Goal: Ask a question

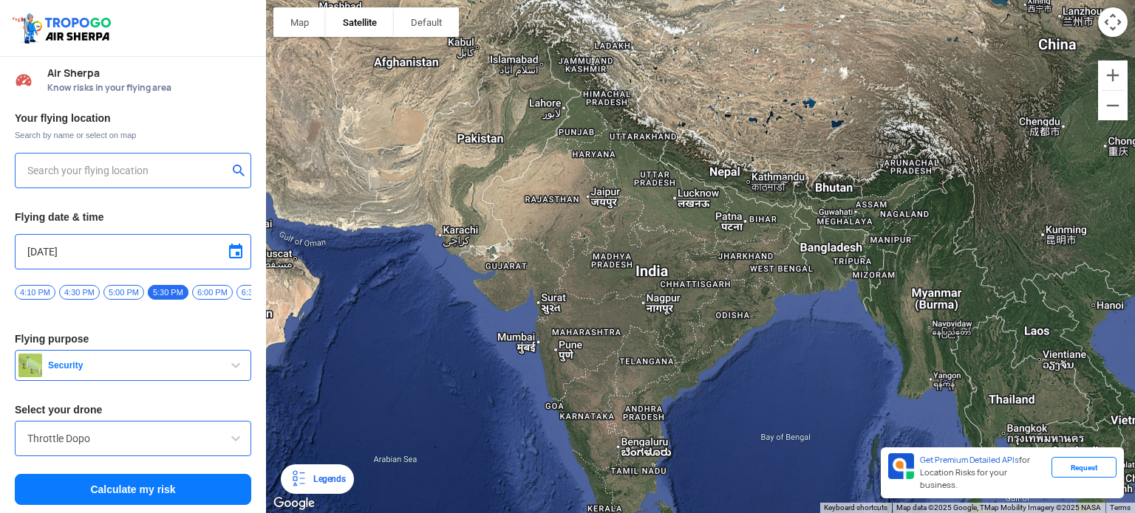
click at [66, 32] on img at bounding box center [63, 28] width 105 height 34
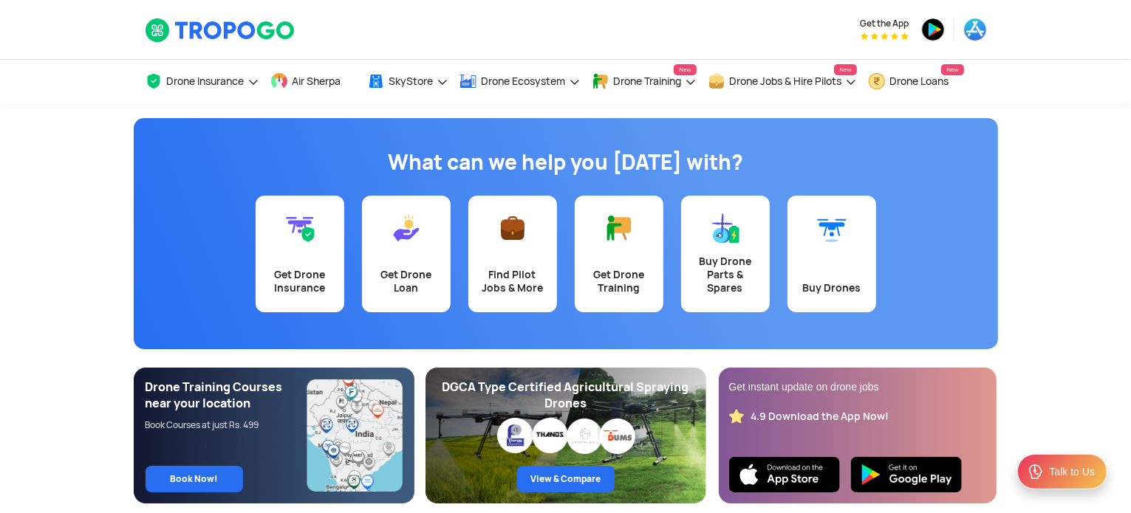
click at [1067, 476] on div "Talk to Us" at bounding box center [1072, 472] width 45 height 15
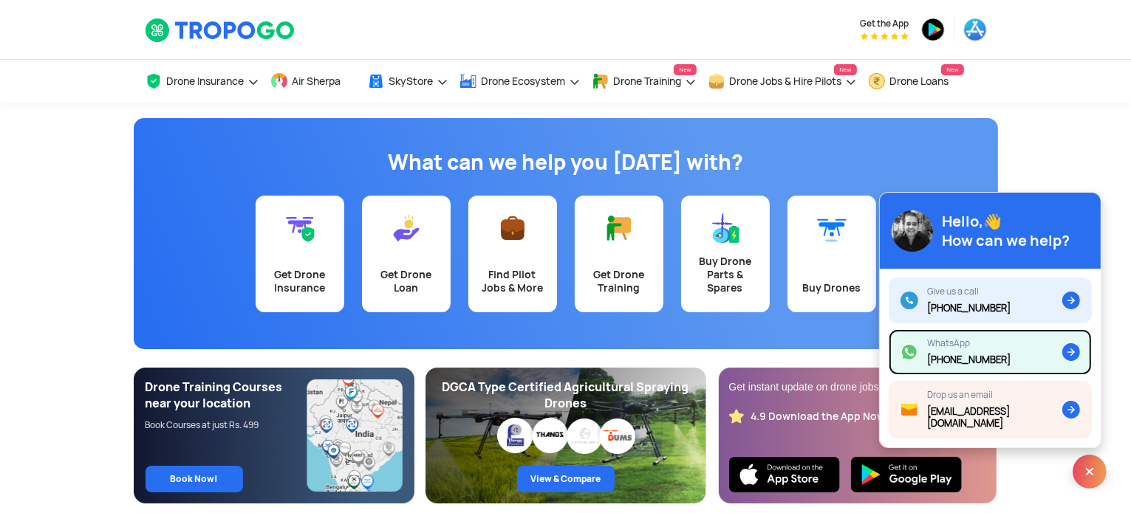
click at [1070, 361] on img at bounding box center [1071, 352] width 18 height 18
click at [1123, 156] on app-banner "What can we help you today with? Get Drone Insurance Get Drone Loan Find Pilot …" at bounding box center [565, 303] width 1131 height 400
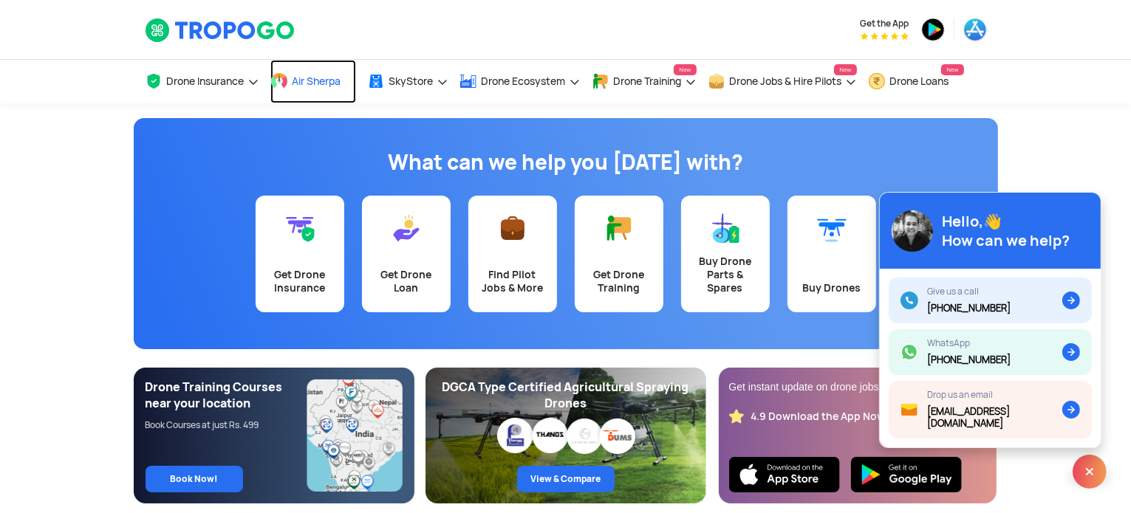
click at [323, 76] on span "Air Sherpa" at bounding box center [316, 81] width 49 height 12
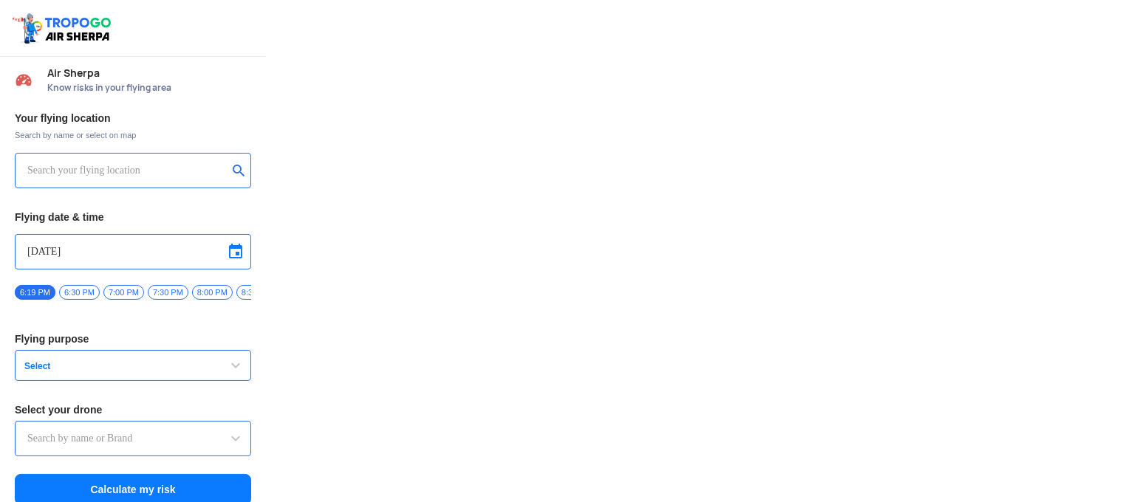
type input "DJI Mini2"
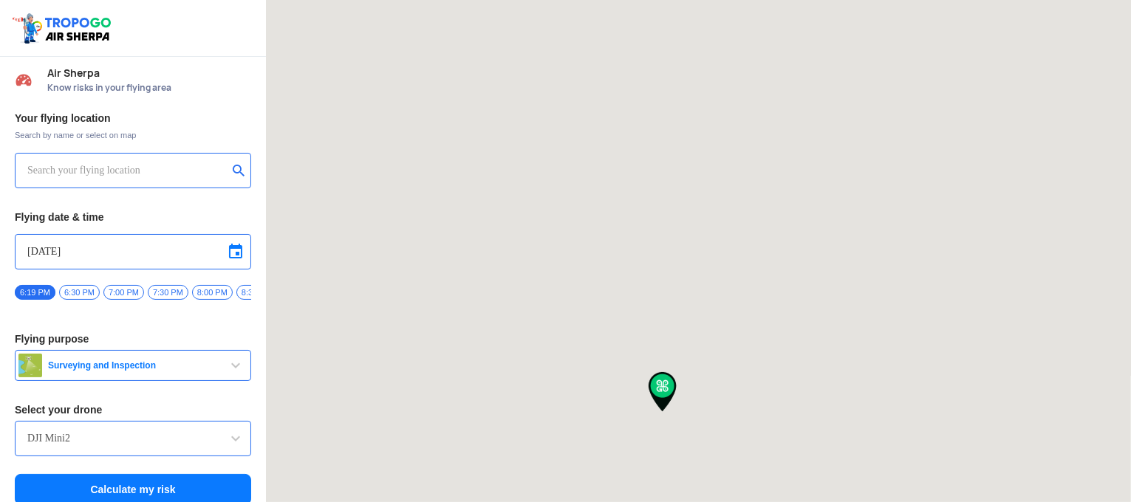
type input "[STREET_ADDRESS]"
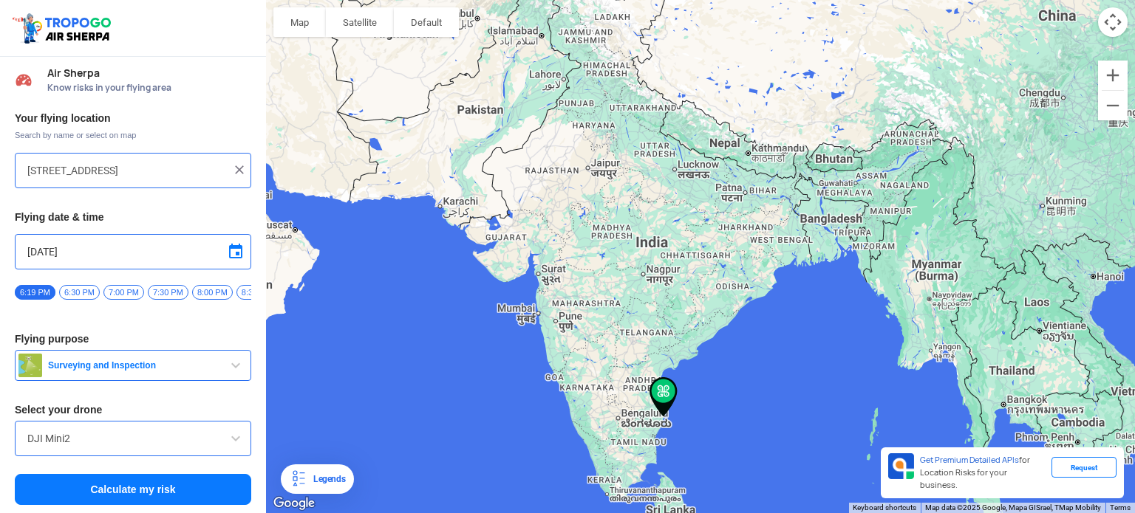
click at [1089, 471] on div "Request" at bounding box center [1083, 467] width 65 height 21
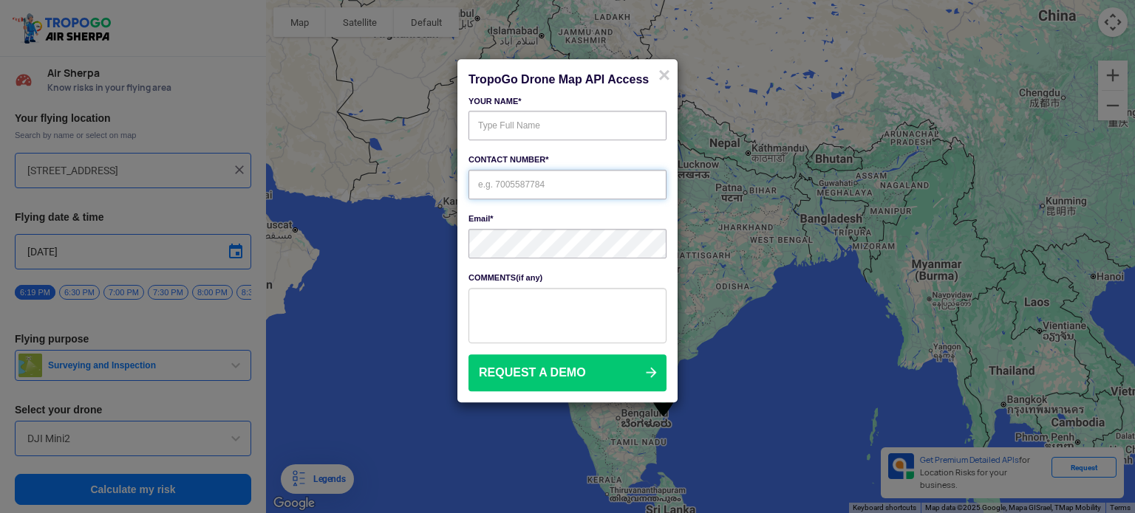
click at [570, 199] on input "text" at bounding box center [567, 185] width 198 height 30
click at [519, 309] on textarea at bounding box center [567, 315] width 198 height 55
drag, startPoint x: 527, startPoint y: 91, endPoint x: 384, endPoint y: 64, distance: 145.9
click at [384, 64] on modal-container "TropoGo Drone Map API Access × YOUR NAME* CONTACT NUMBER* Email* COMMENTS(if an…" at bounding box center [567, 256] width 1135 height 513
click at [485, 75] on h5 "TropoGo Drone Map API Access" at bounding box center [565, 80] width 194 height 12
